Goal: Information Seeking & Learning: Learn about a topic

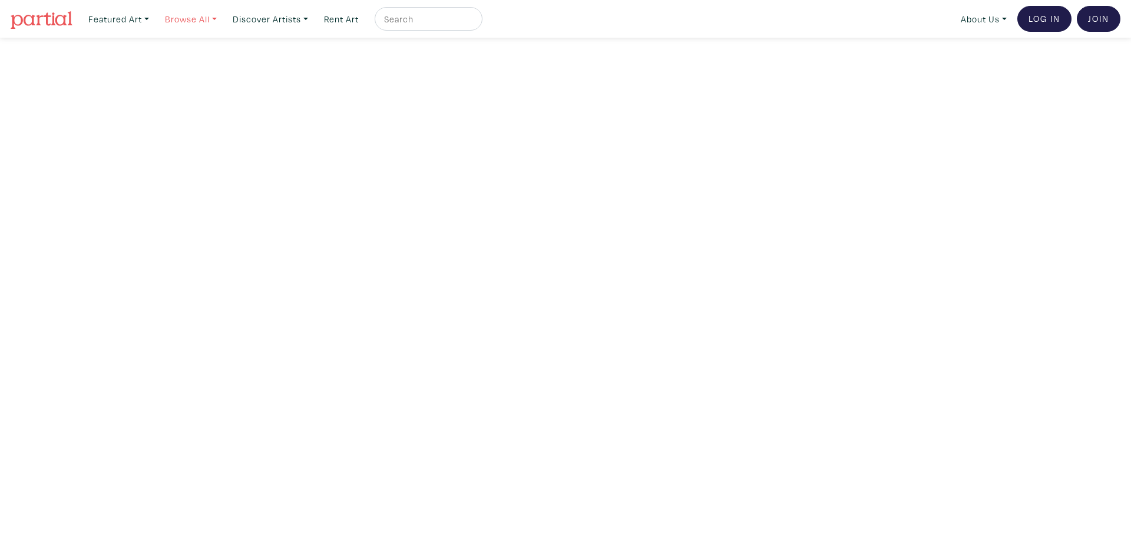
click at [186, 19] on link "Browse All" at bounding box center [191, 19] width 62 height 24
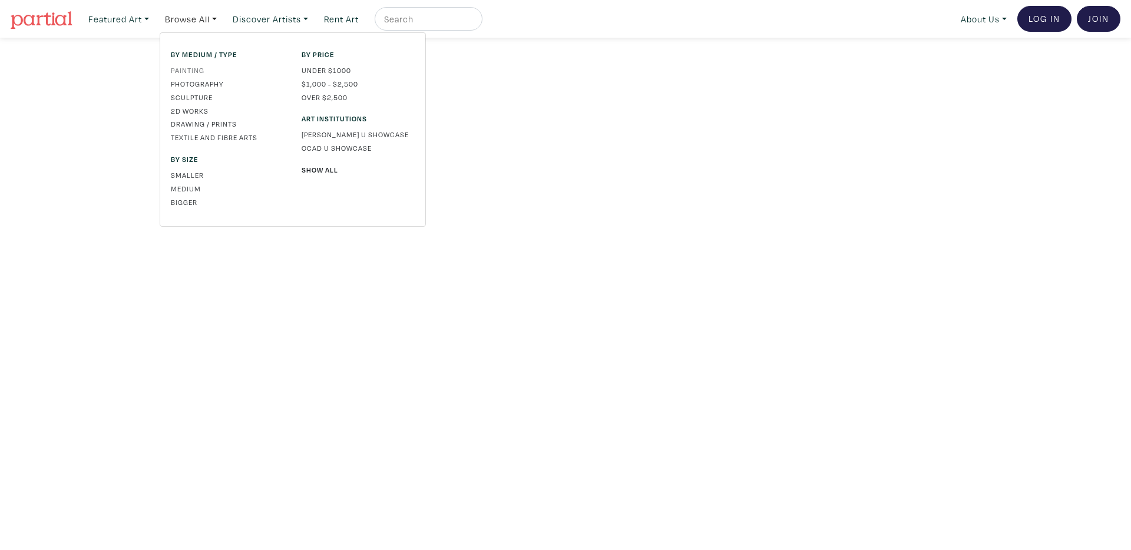
click at [191, 74] on link "Painting" at bounding box center [227, 70] width 113 height 11
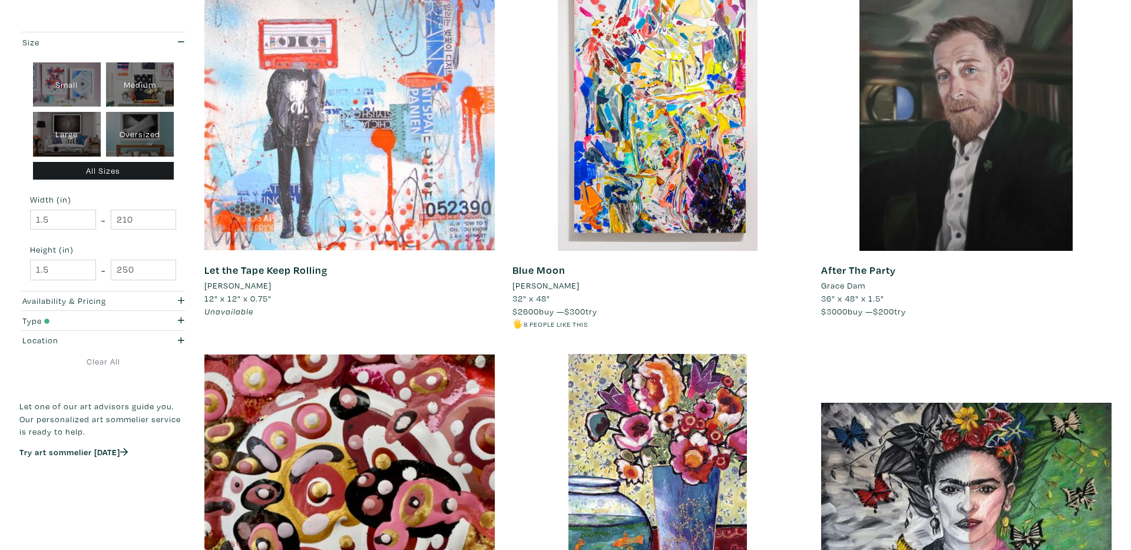
scroll to position [2470, 0]
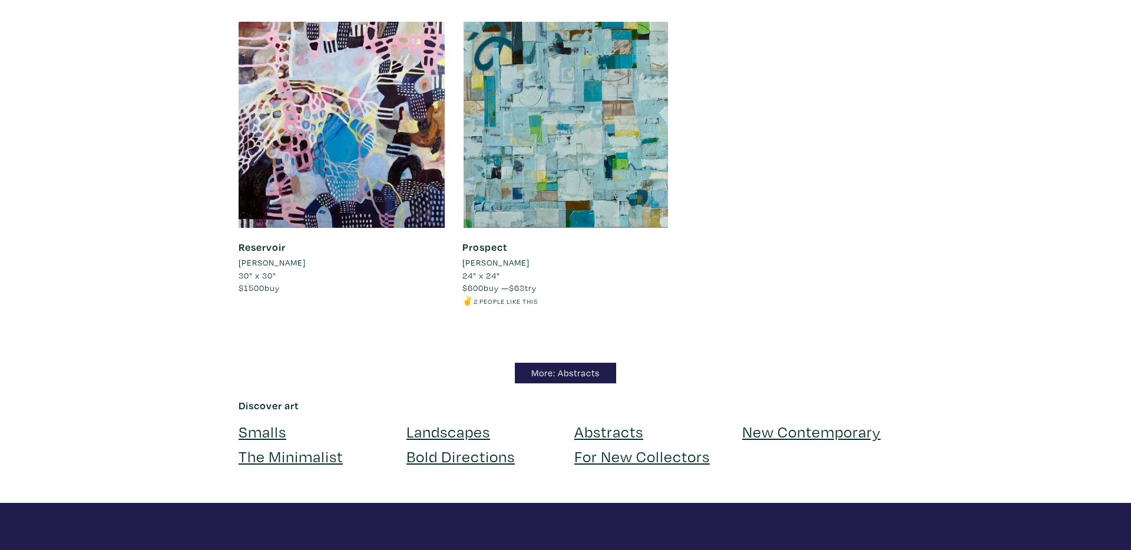
scroll to position [10145, 0]
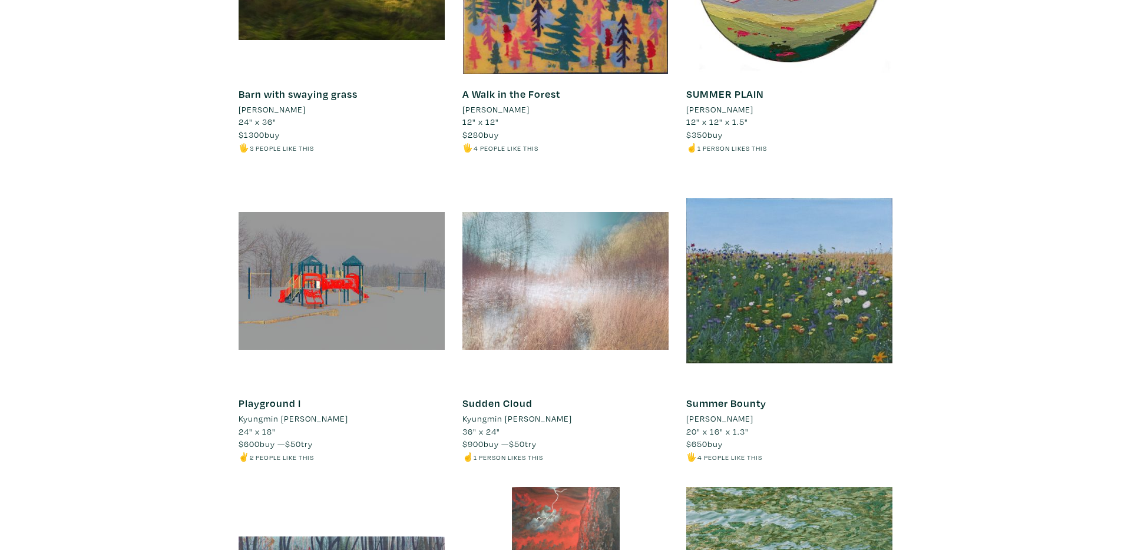
scroll to position [7560, 0]
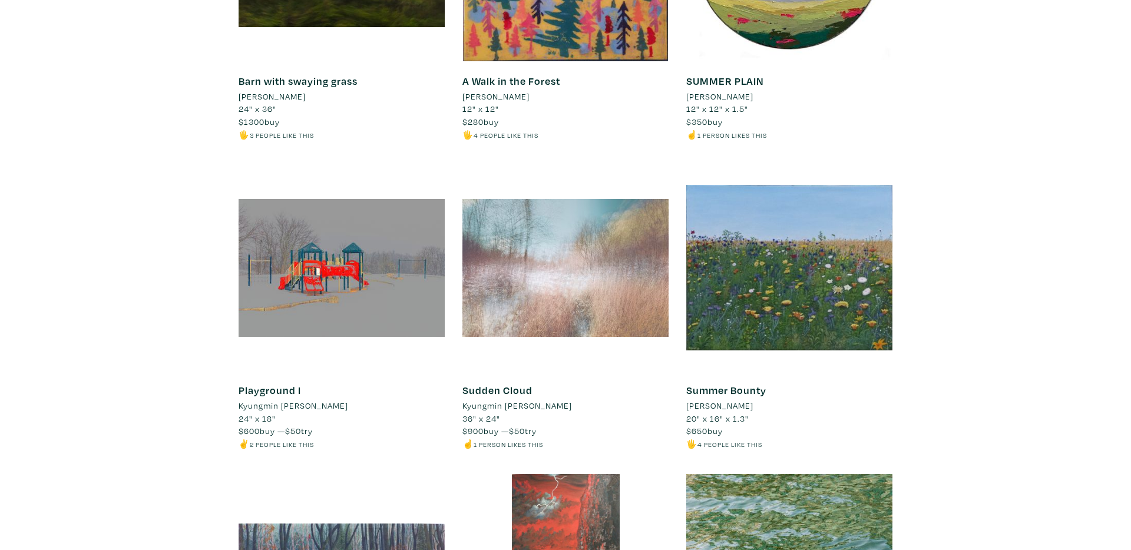
drag, startPoint x: 800, startPoint y: 295, endPoint x: 918, endPoint y: 260, distance: 123.2
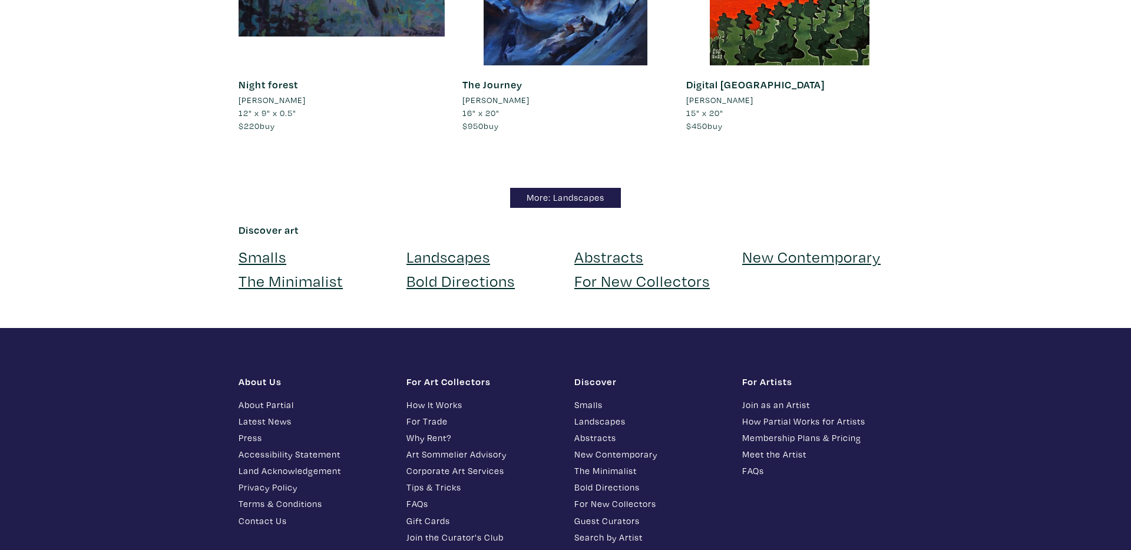
scroll to position [10473, 0]
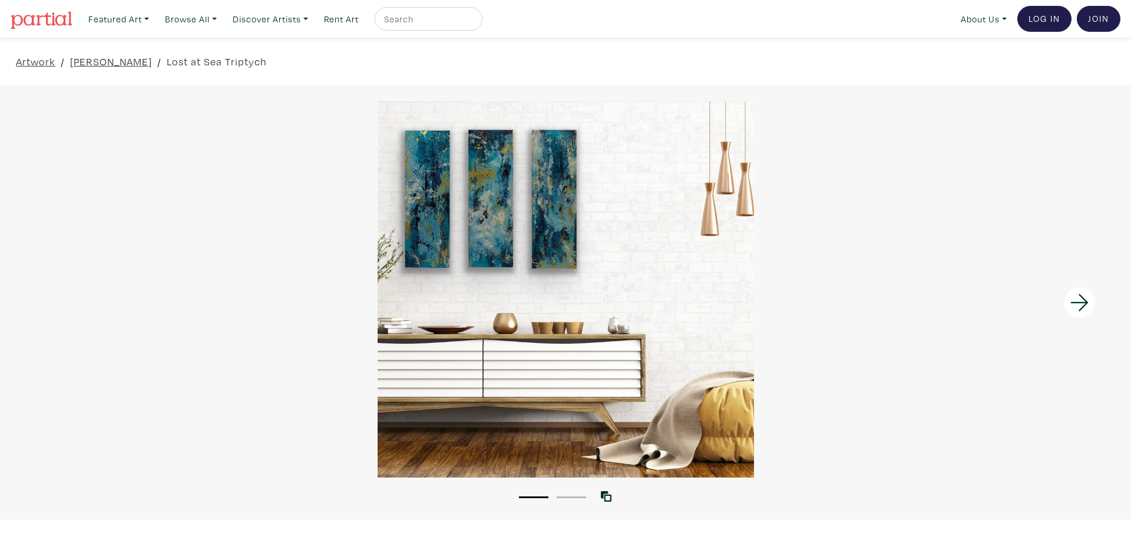
click at [820, 274] on div at bounding box center [565, 289] width 1131 height 376
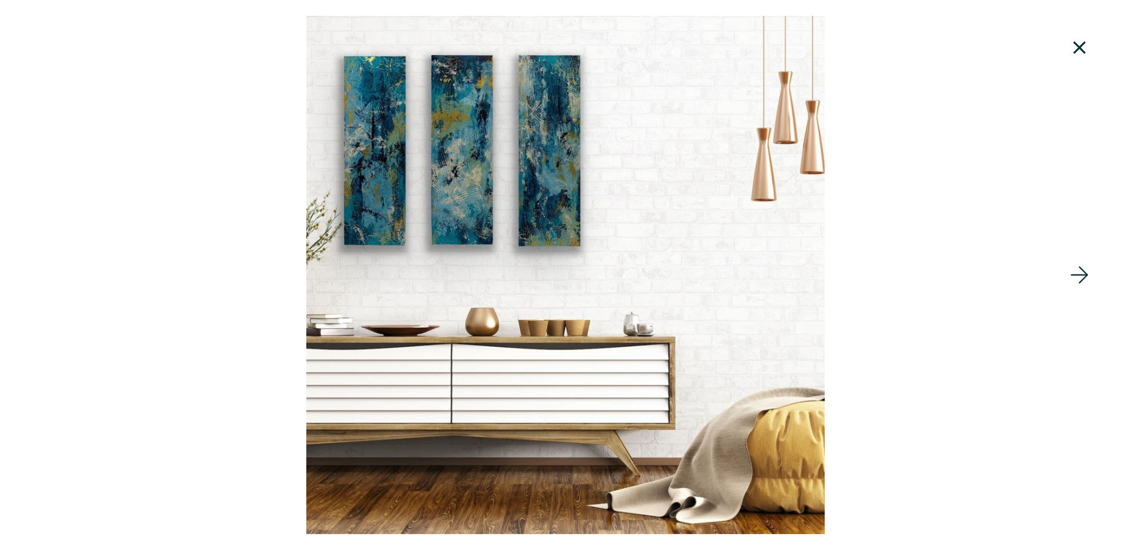
click at [820, 274] on div at bounding box center [565, 275] width 1131 height 518
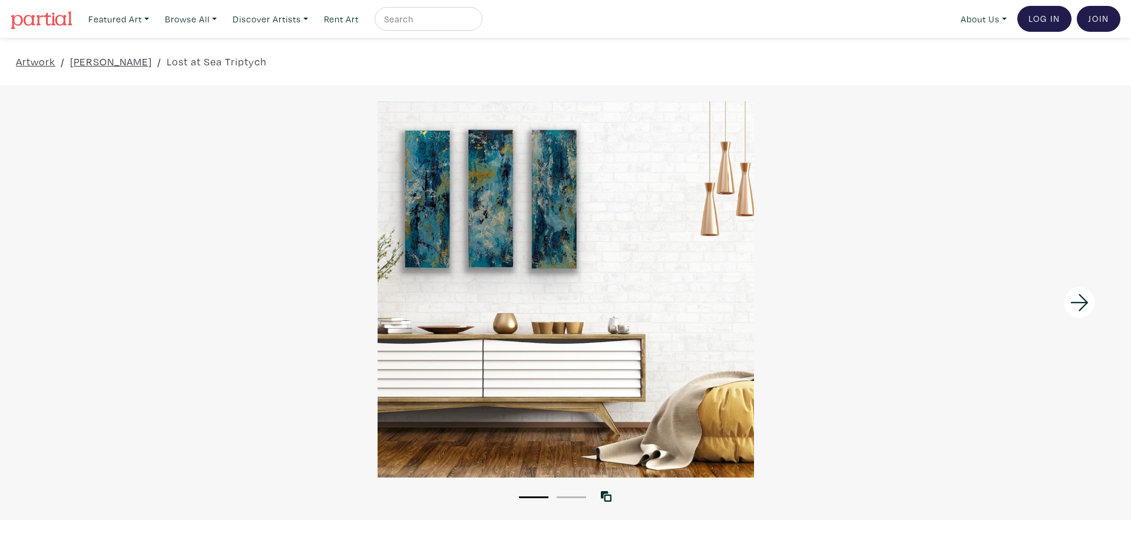
click at [326, 188] on div at bounding box center [565, 289] width 1131 height 376
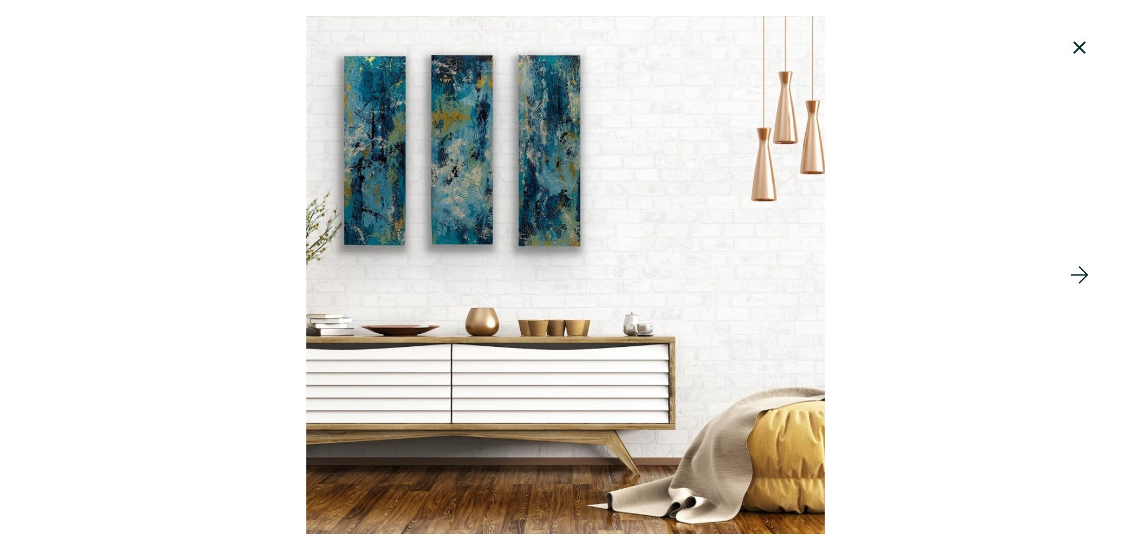
click at [482, 89] on div at bounding box center [565, 275] width 1131 height 518
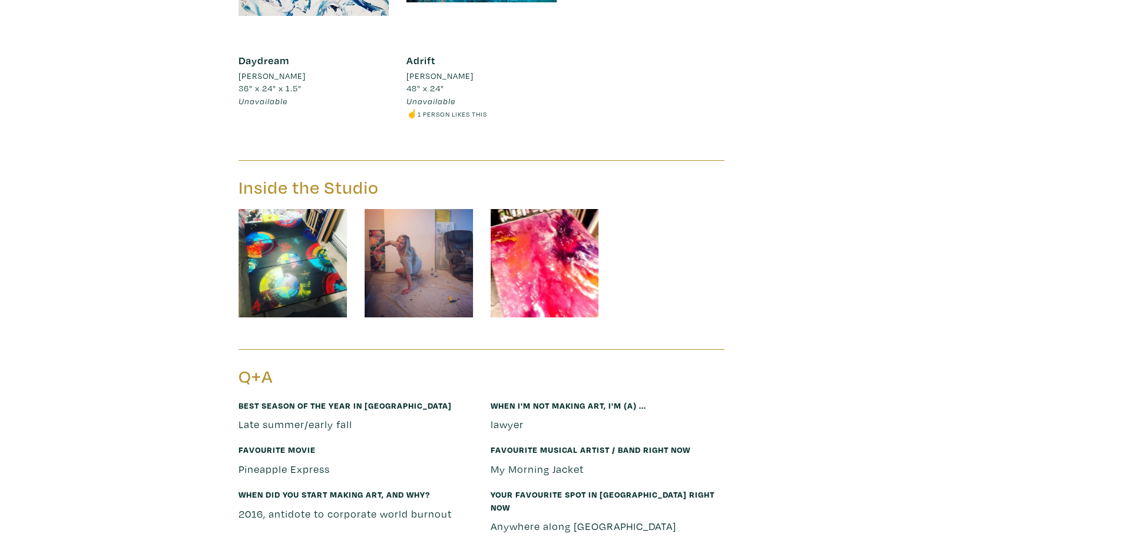
scroll to position [2804, 0]
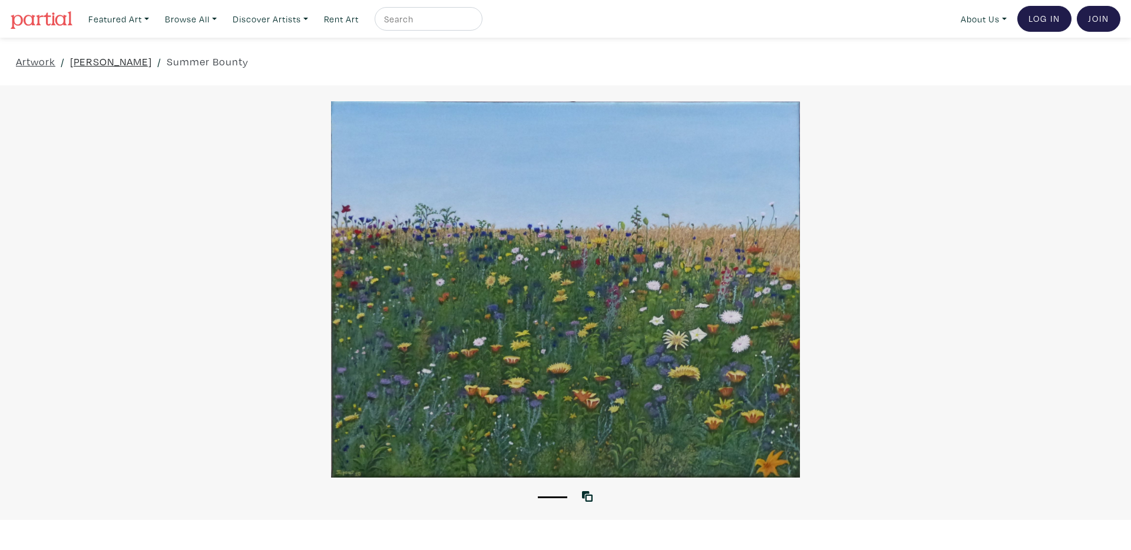
click at [98, 65] on link "[PERSON_NAME]" at bounding box center [111, 62] width 82 height 16
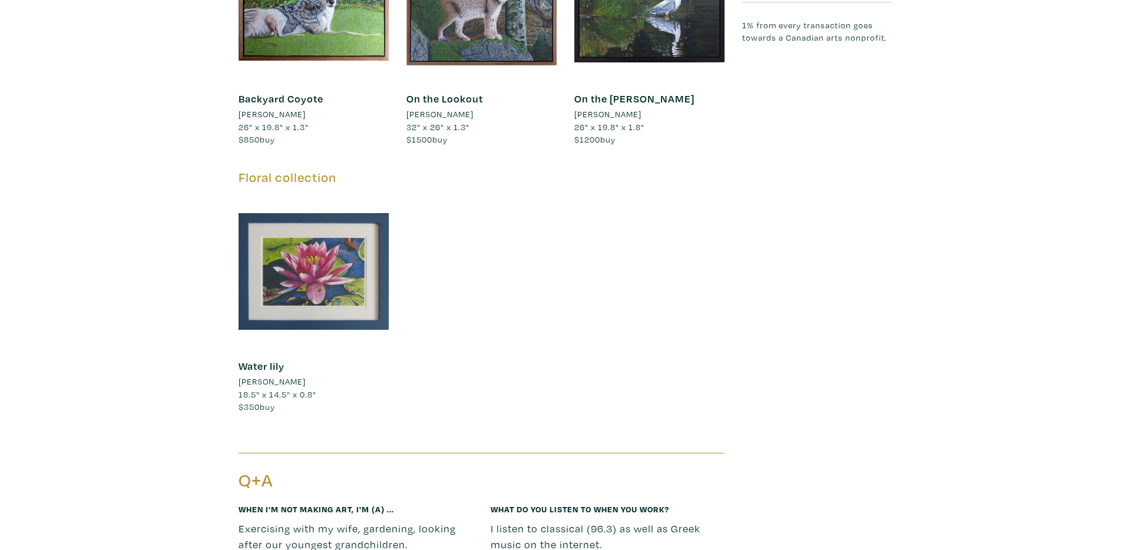
scroll to position [1341, 0]
